Goal: Task Accomplishment & Management: Use online tool/utility

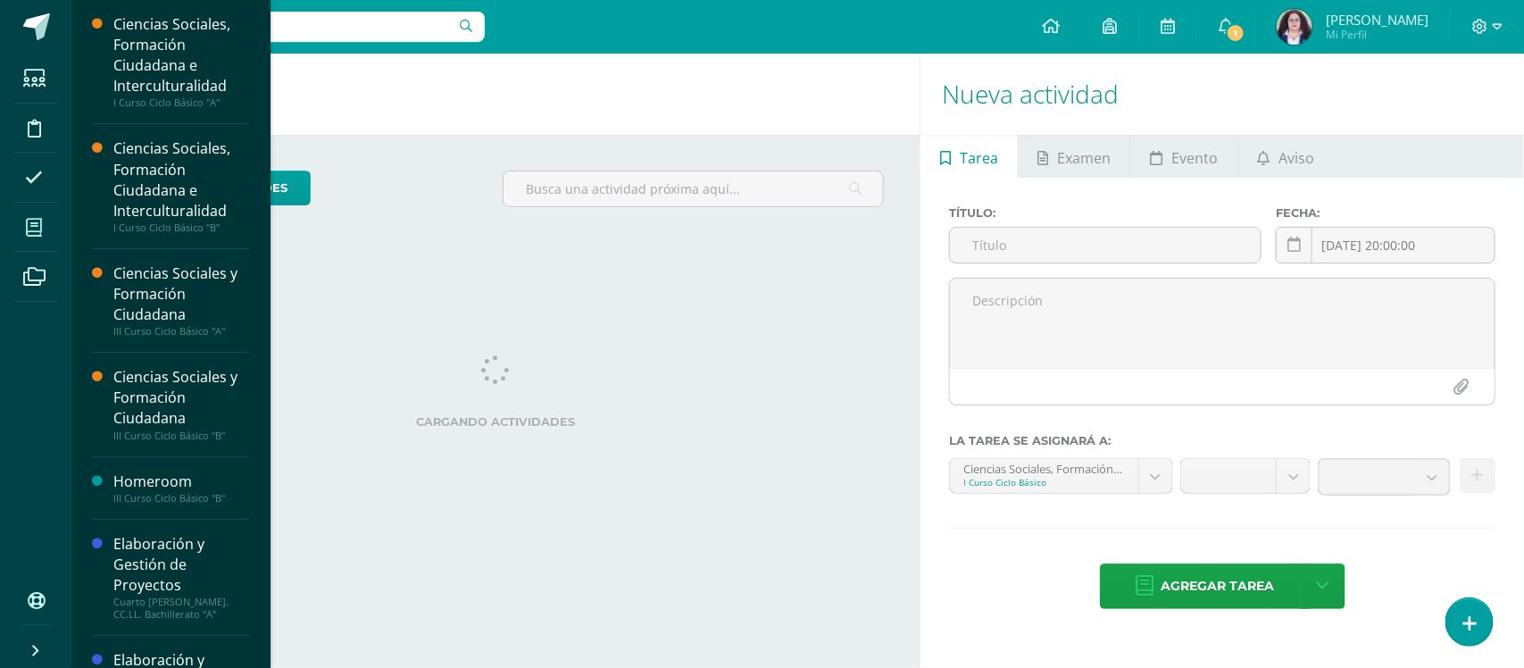
click at [22, 219] on span at bounding box center [34, 227] width 40 height 40
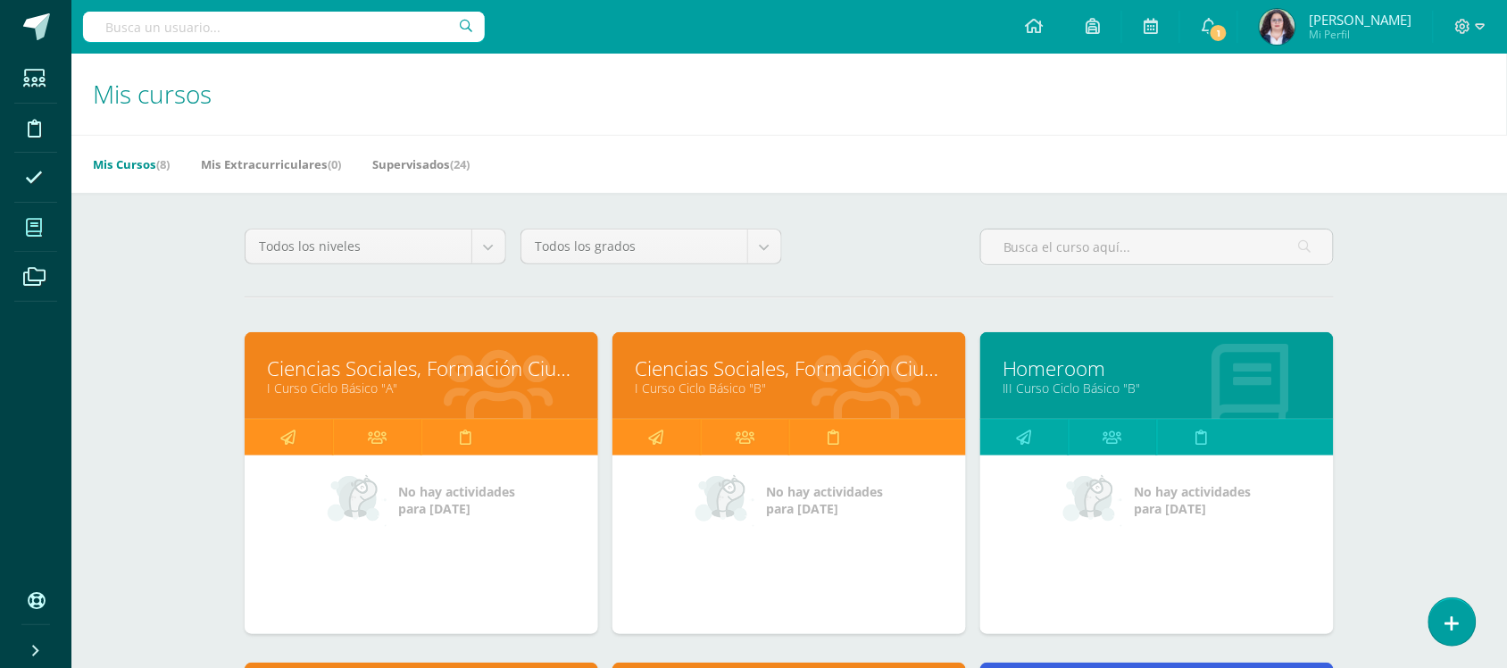
scroll to position [594, 0]
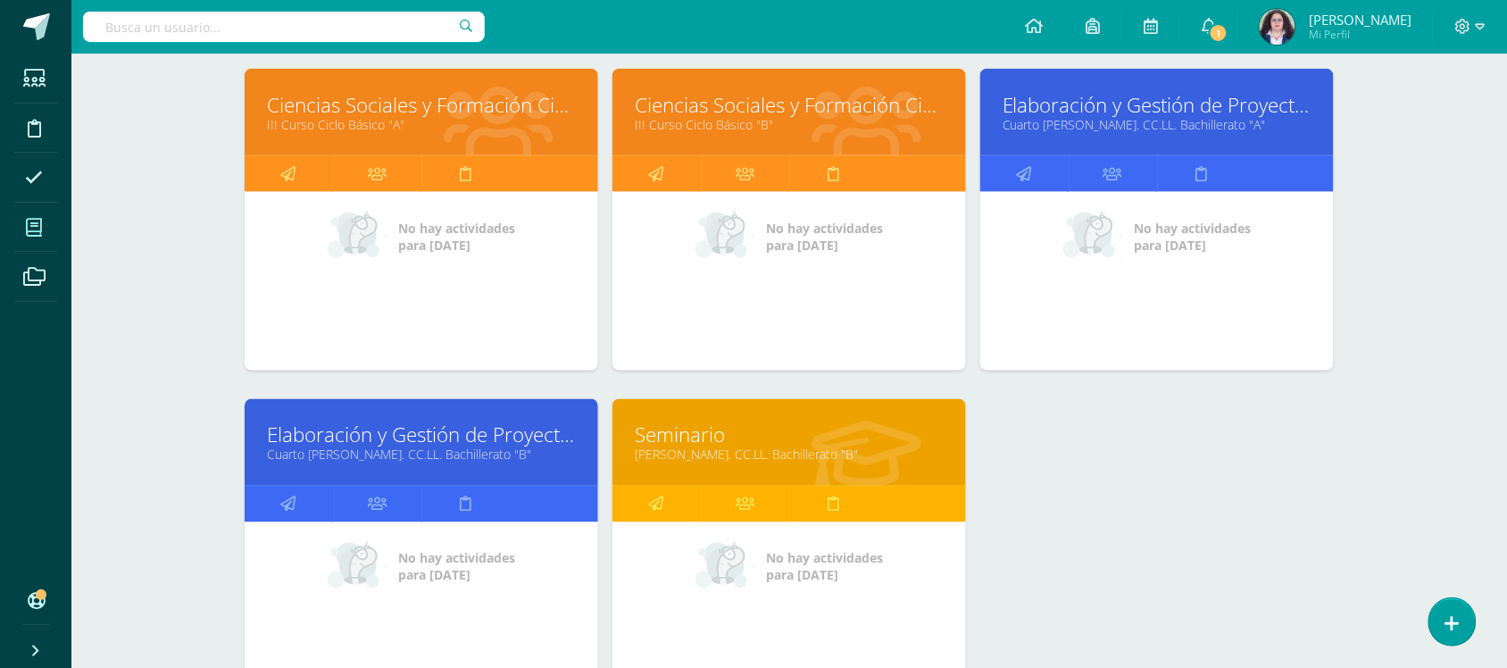
click at [400, 105] on link "Ciencias Sociales y Formación Ciudadana" at bounding box center [421, 105] width 309 height 28
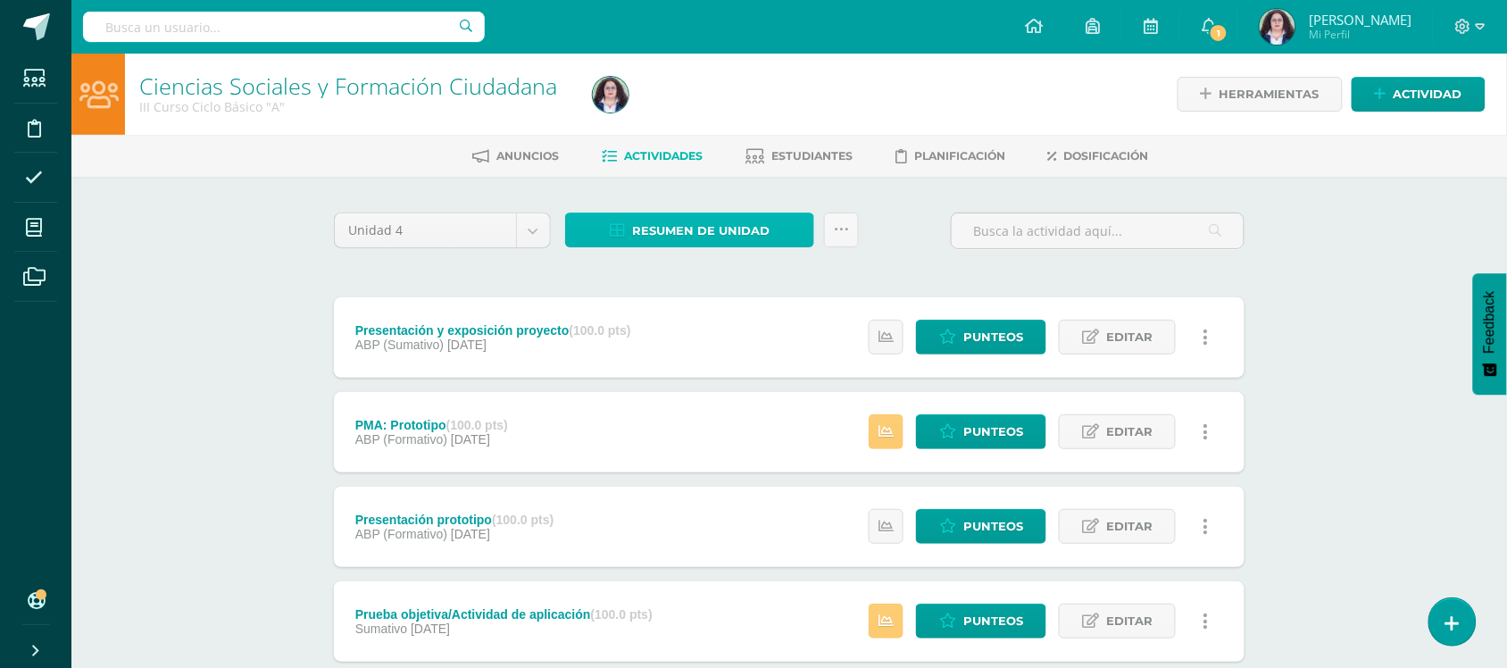
click at [676, 241] on span "Resumen de unidad" at bounding box center [701, 230] width 138 height 33
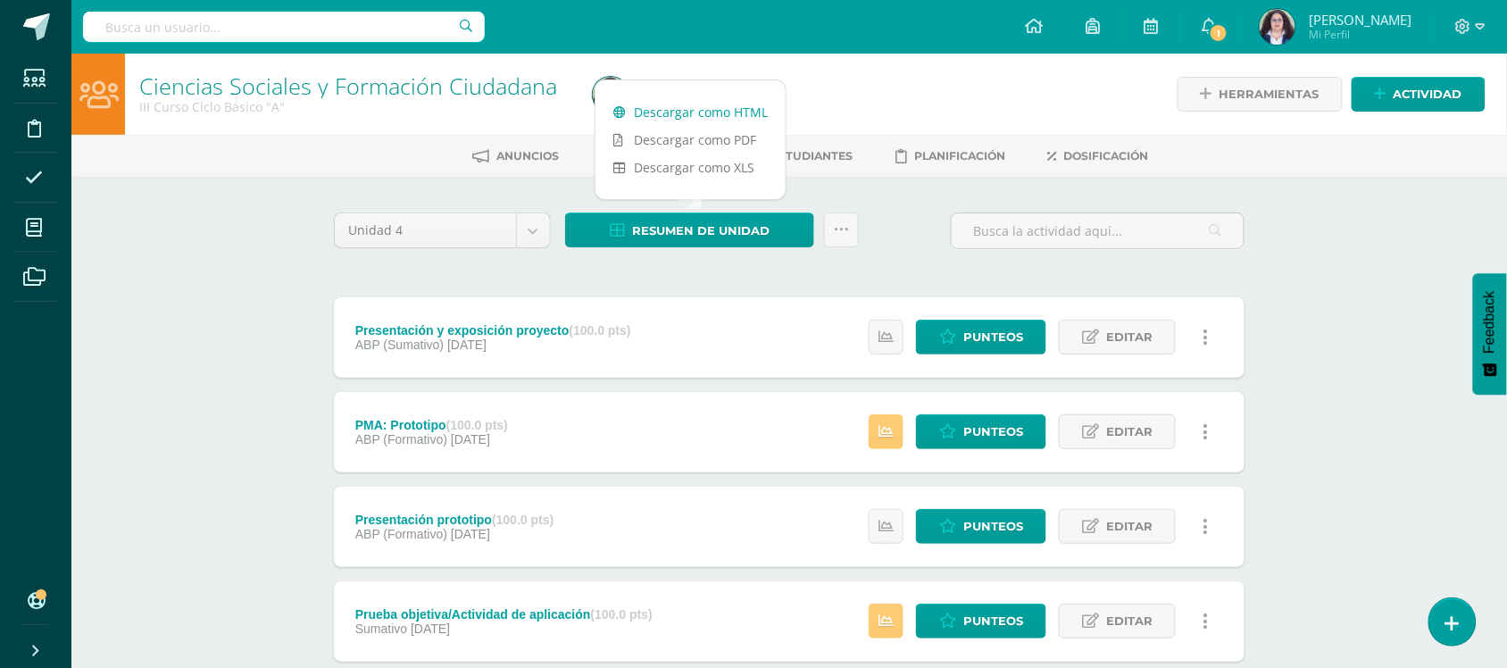
click at [679, 117] on link "Descargar como HTML" at bounding box center [691, 112] width 190 height 28
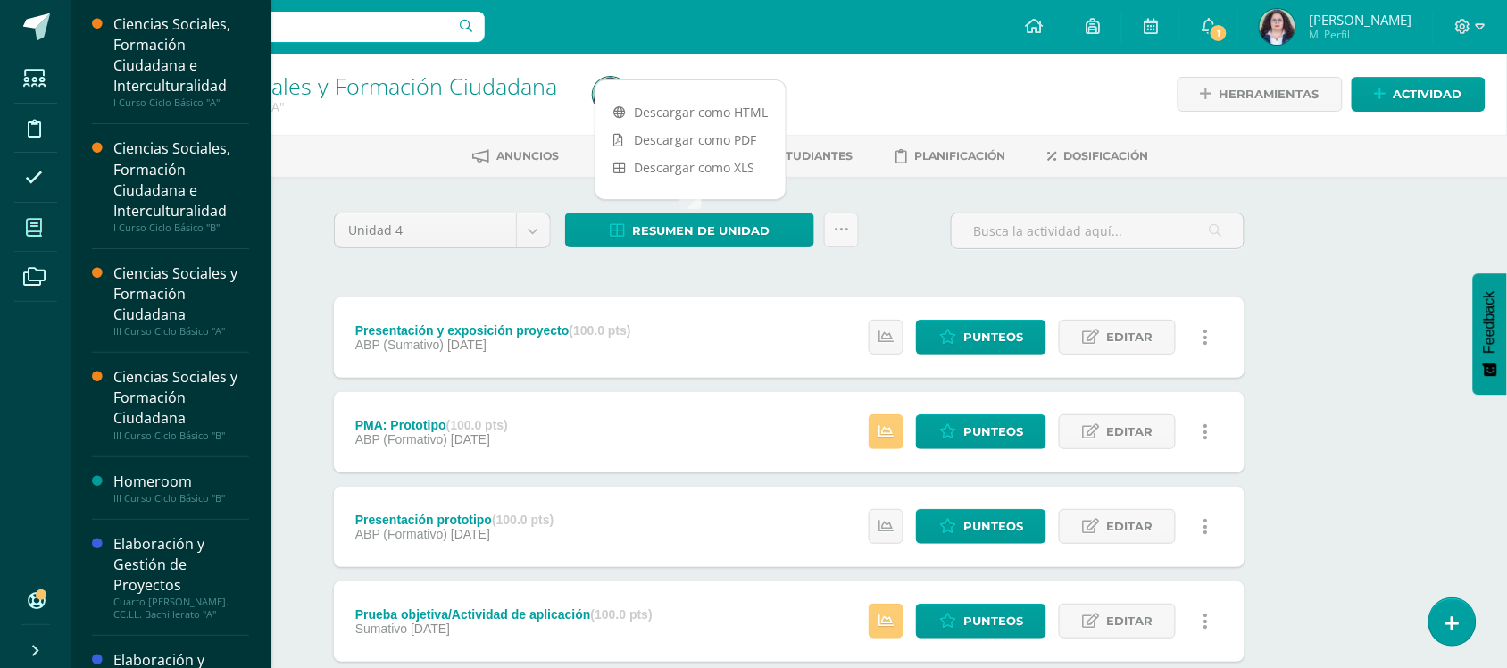
click at [37, 230] on icon at bounding box center [34, 228] width 16 height 18
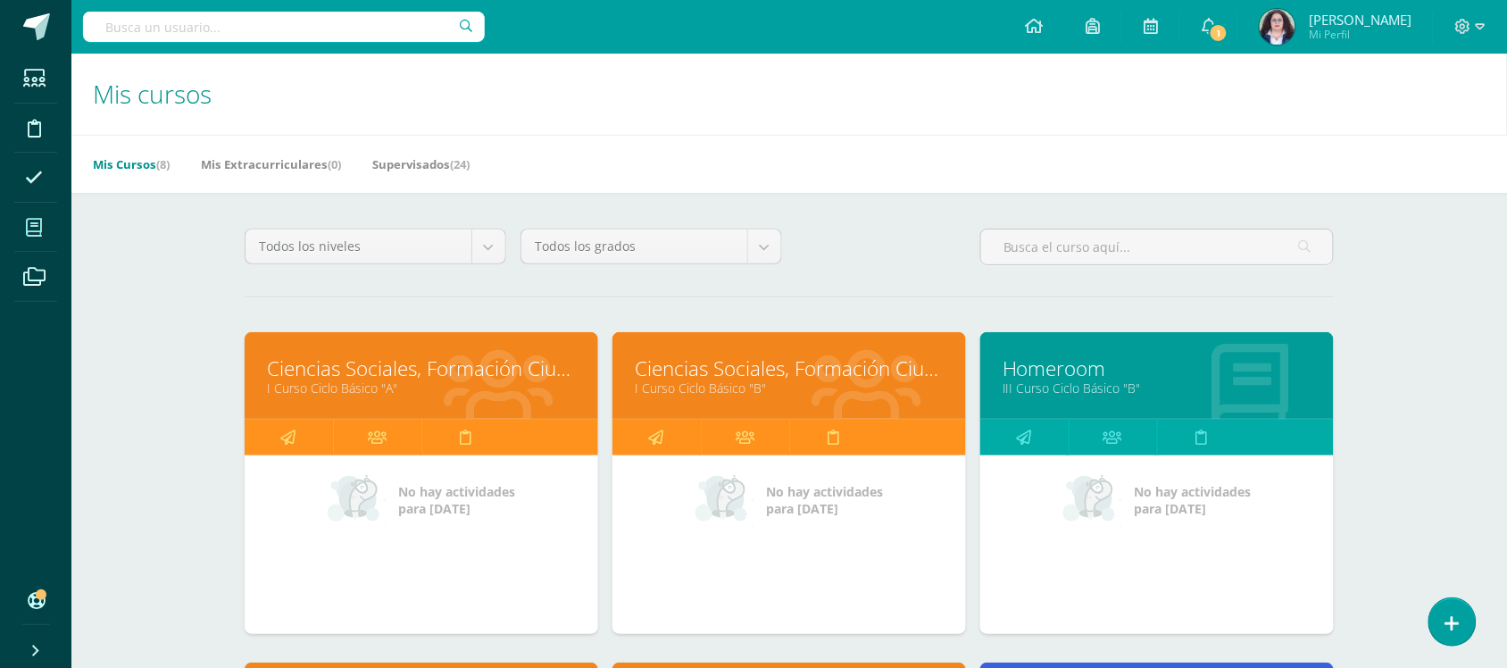
click at [975, 127] on h1 "Mis cursos" at bounding box center [789, 94] width 1393 height 81
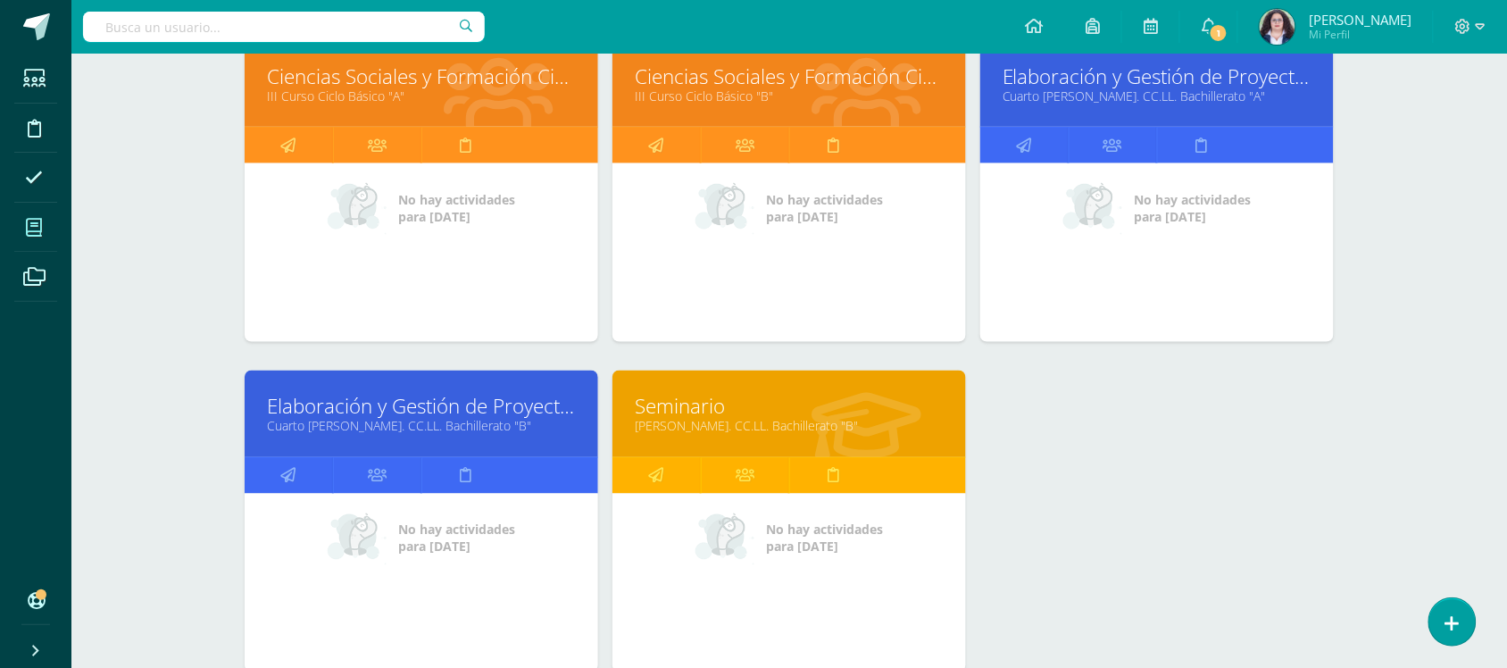
scroll to position [625, 0]
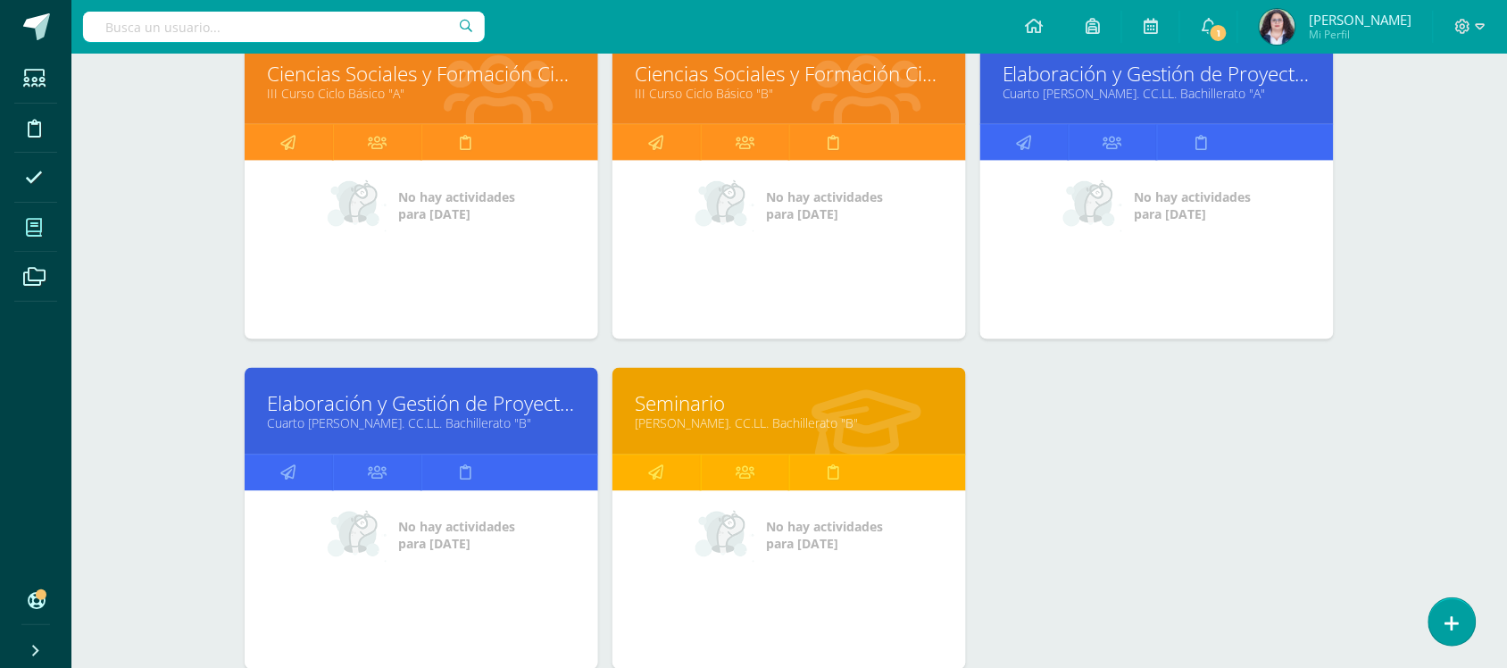
click at [676, 73] on link "Ciencias Sociales y Formación Ciudadana" at bounding box center [789, 74] width 309 height 28
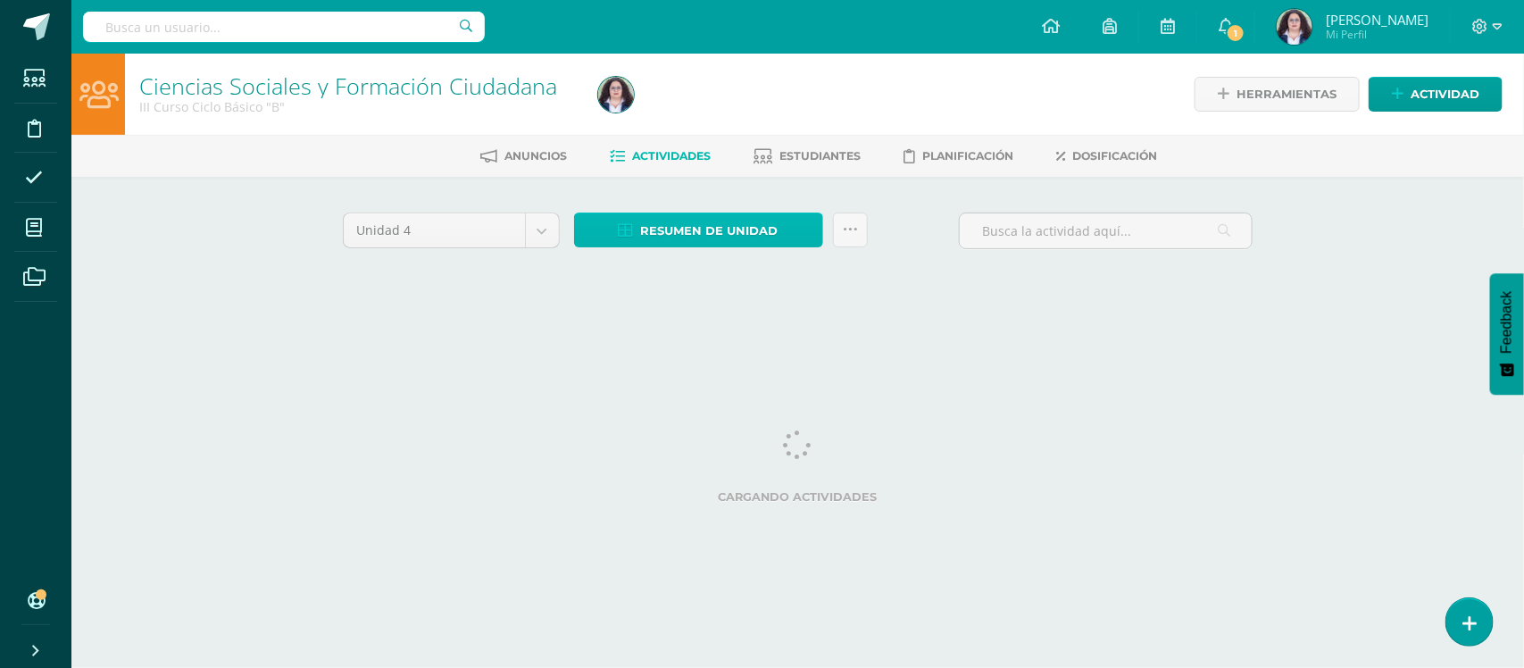
click at [711, 232] on span "Resumen de unidad" at bounding box center [710, 230] width 138 height 33
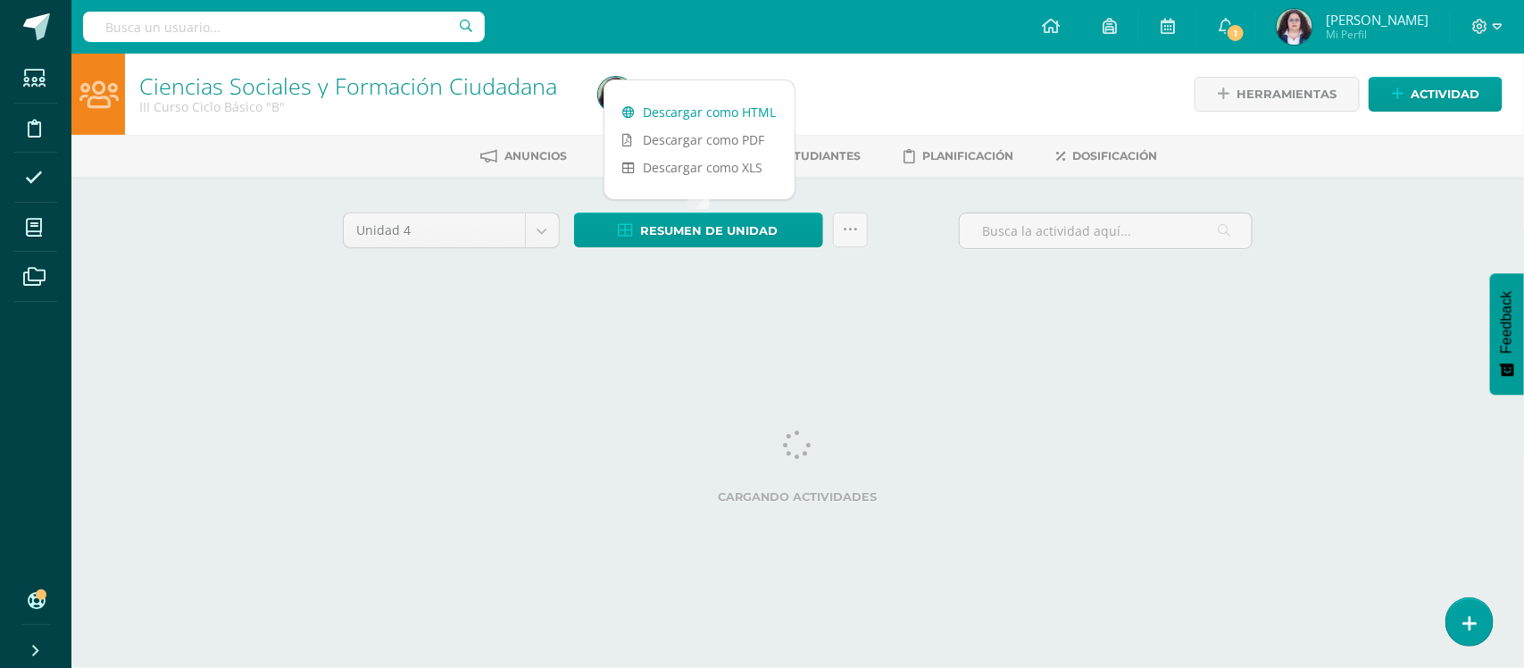
click at [686, 108] on link "Descargar como HTML" at bounding box center [700, 112] width 190 height 28
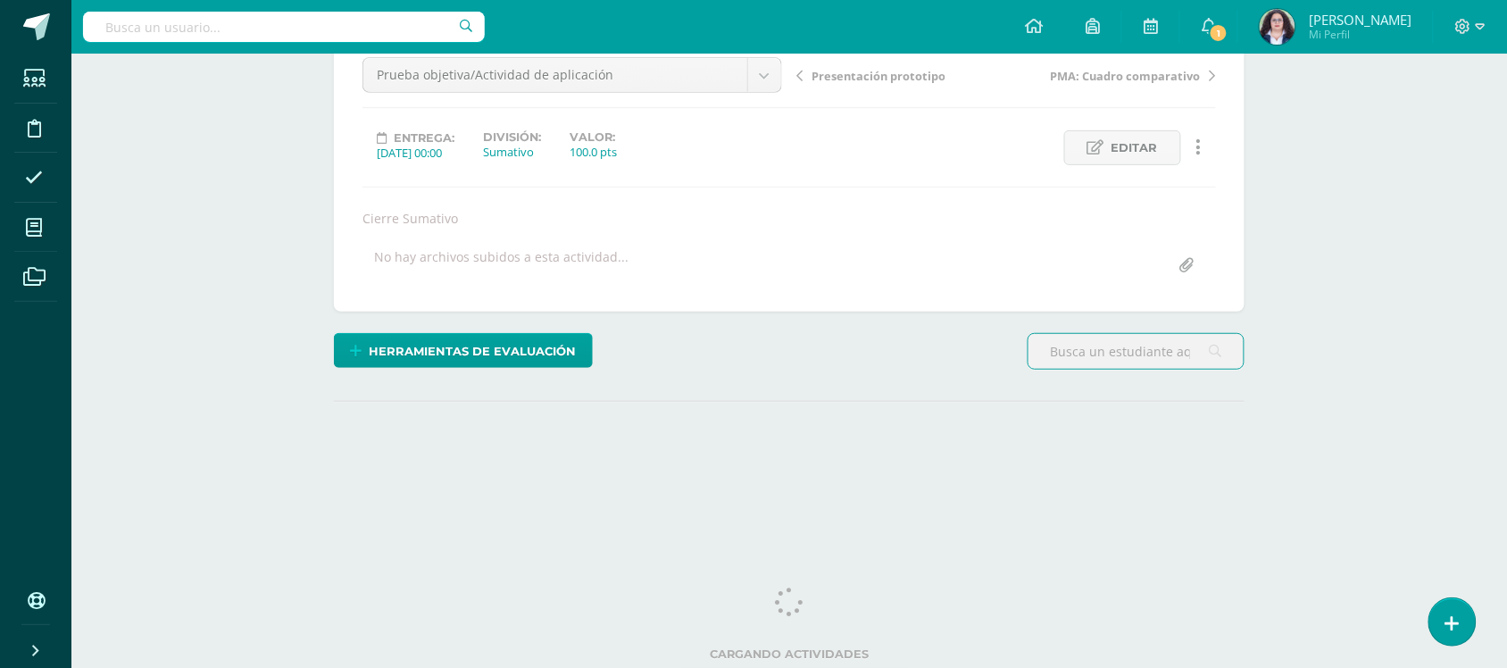
drag, startPoint x: 1439, startPoint y: 224, endPoint x: 1521, endPoint y: 253, distance: 87.0
click at [1439, 224] on div "Ciencias Sociales y Formación Ciudadana III Curso Ciclo Básico "B" Herramientas…" at bounding box center [789, 205] width 1436 height 671
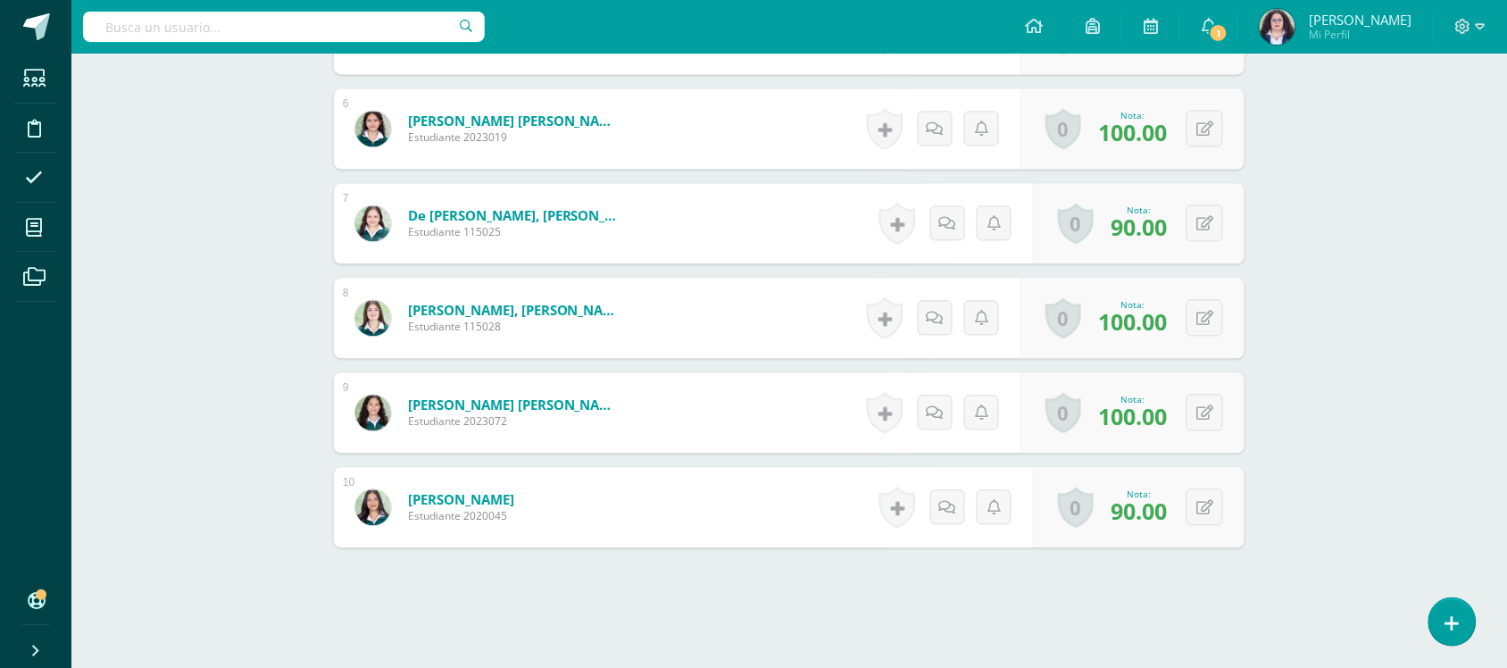
scroll to position [1028, 0]
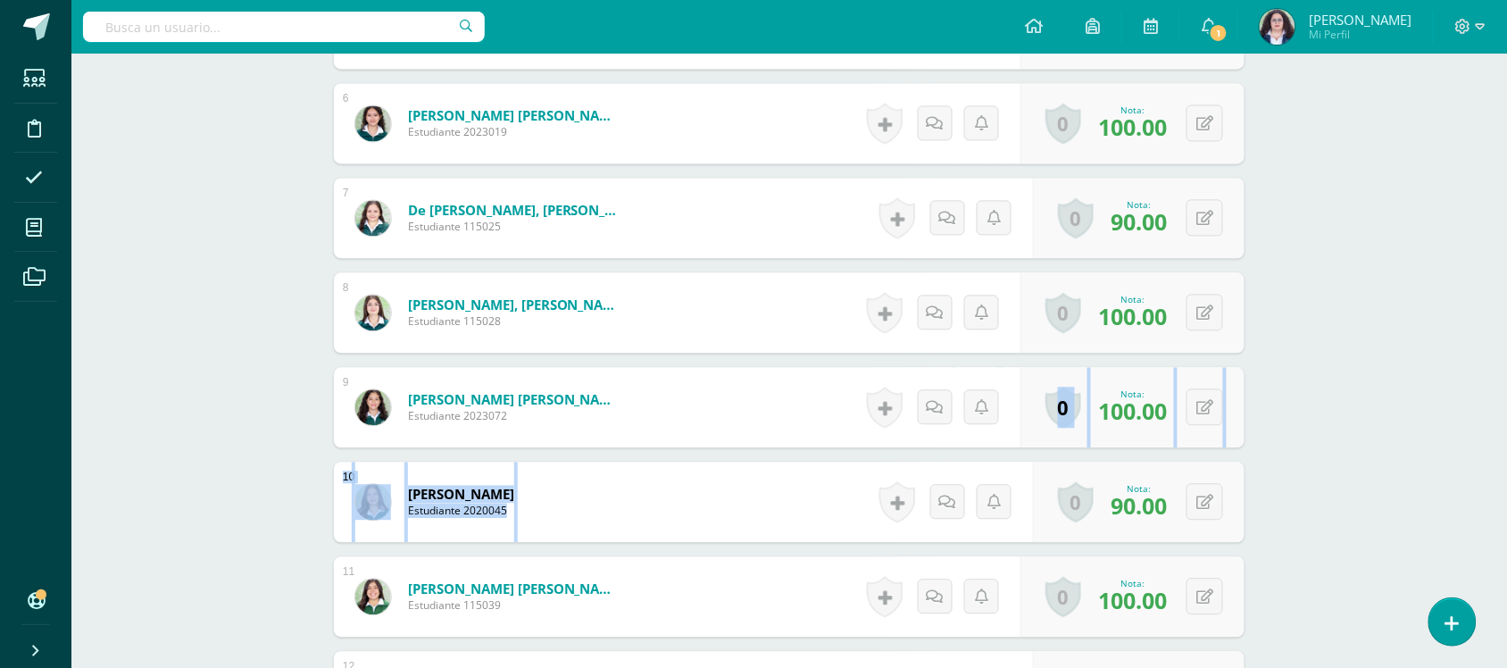
drag, startPoint x: 1506, startPoint y: 416, endPoint x: 1518, endPoint y: 465, distance: 50.7
click at [1507, 465] on html "Estudiantes Disciplina Asistencia Mis cursos Archivos Soporte Ayuda Reportar un…" at bounding box center [753, 329] width 1507 height 2715
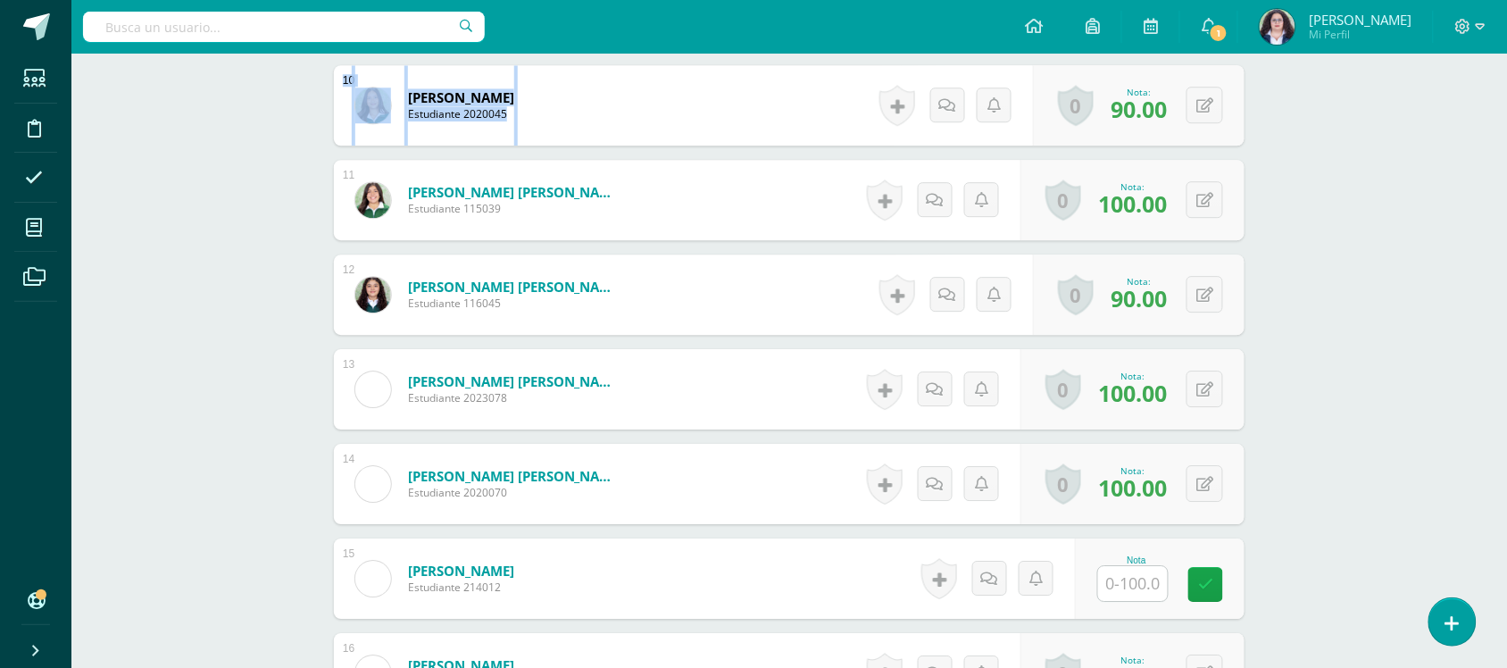
scroll to position [1429, 0]
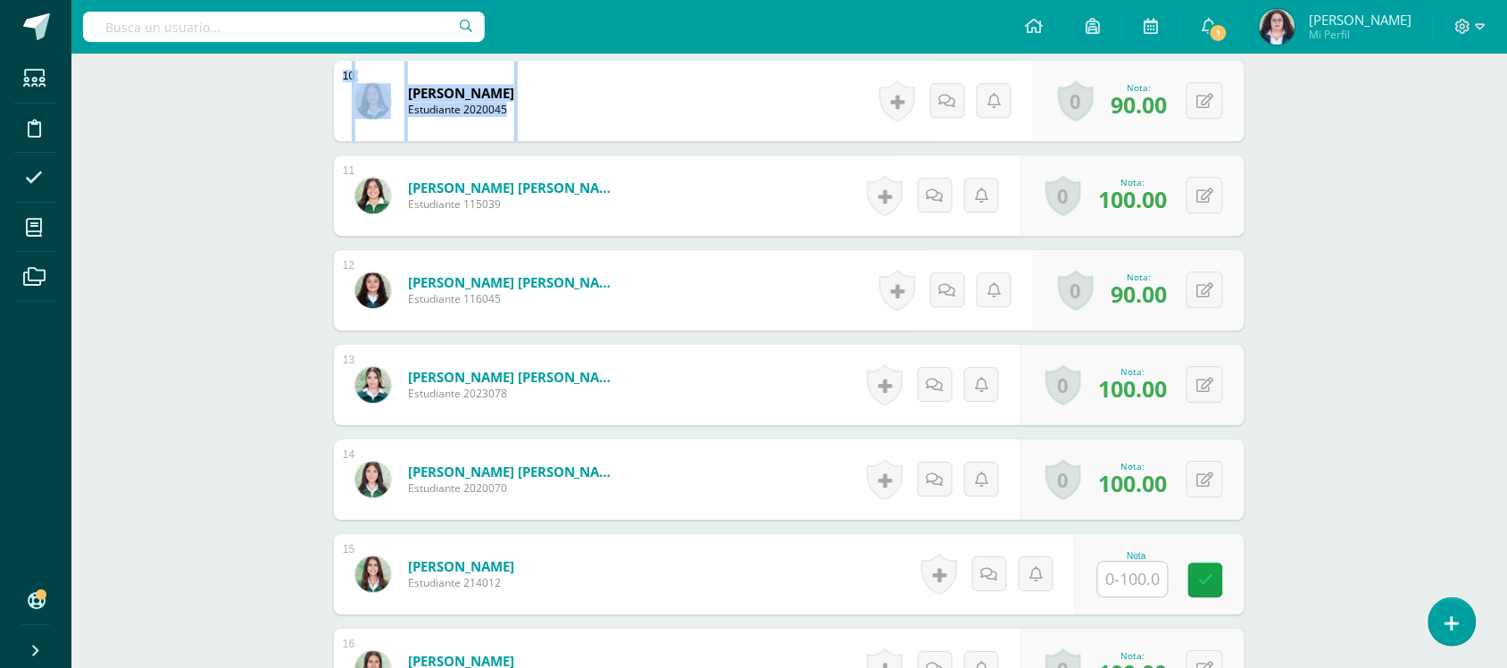
click at [1109, 576] on input "text" at bounding box center [1133, 579] width 70 height 35
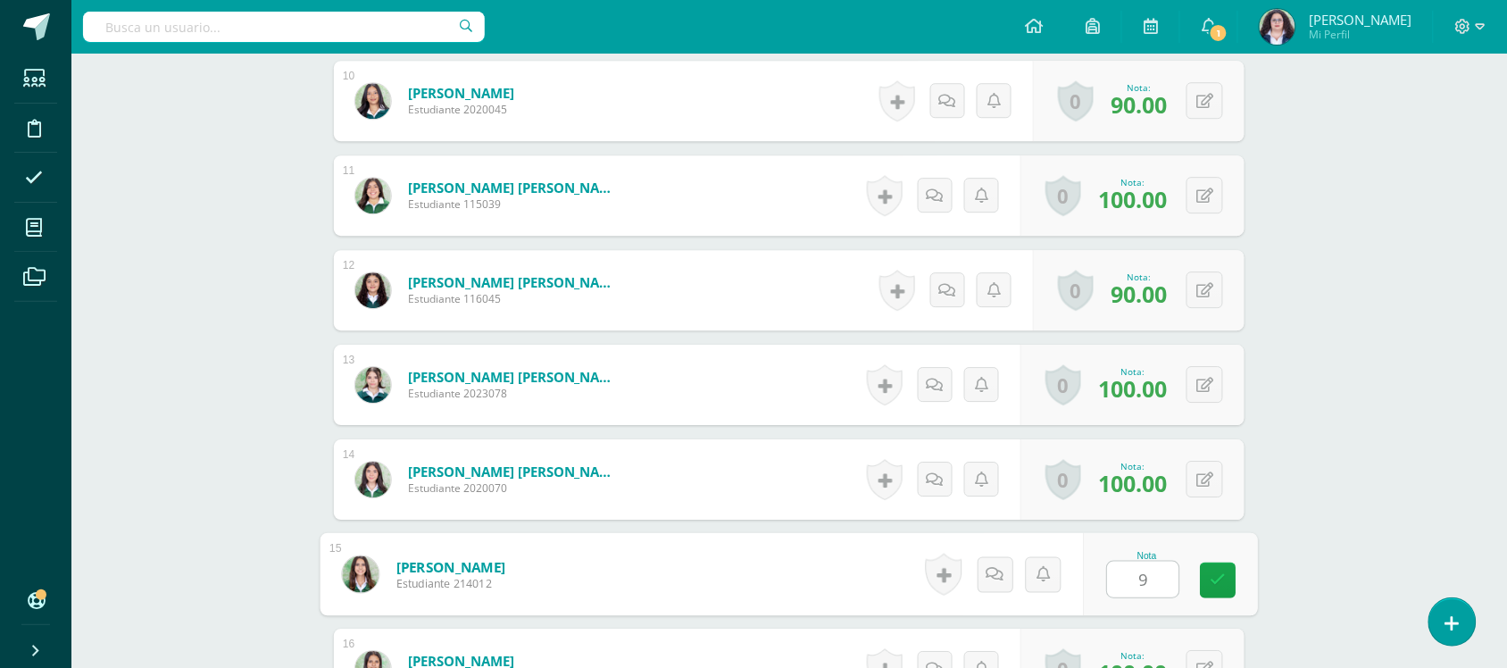
type input "98"
click at [1217, 590] on link at bounding box center [1219, 580] width 36 height 36
click at [1376, 368] on div "Ciencias Sociales y Formación Ciudadana III Curso Ciclo Básico "B" Herramientas…" at bounding box center [789, 52] width 1436 height 2857
